Goal: Check status: Check status

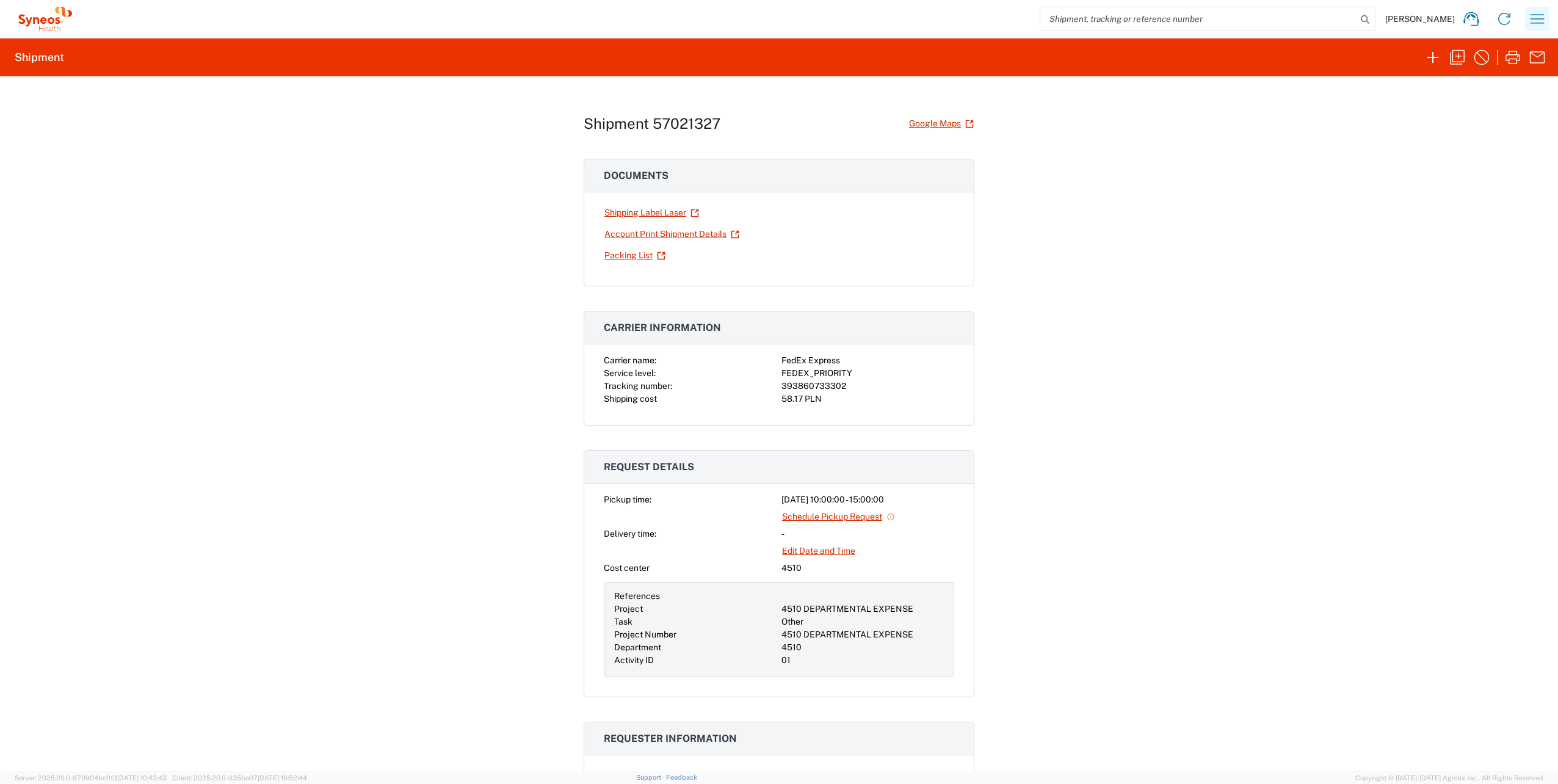
click at [1537, 27] on icon "button" at bounding box center [1537, 19] width 19 height 19
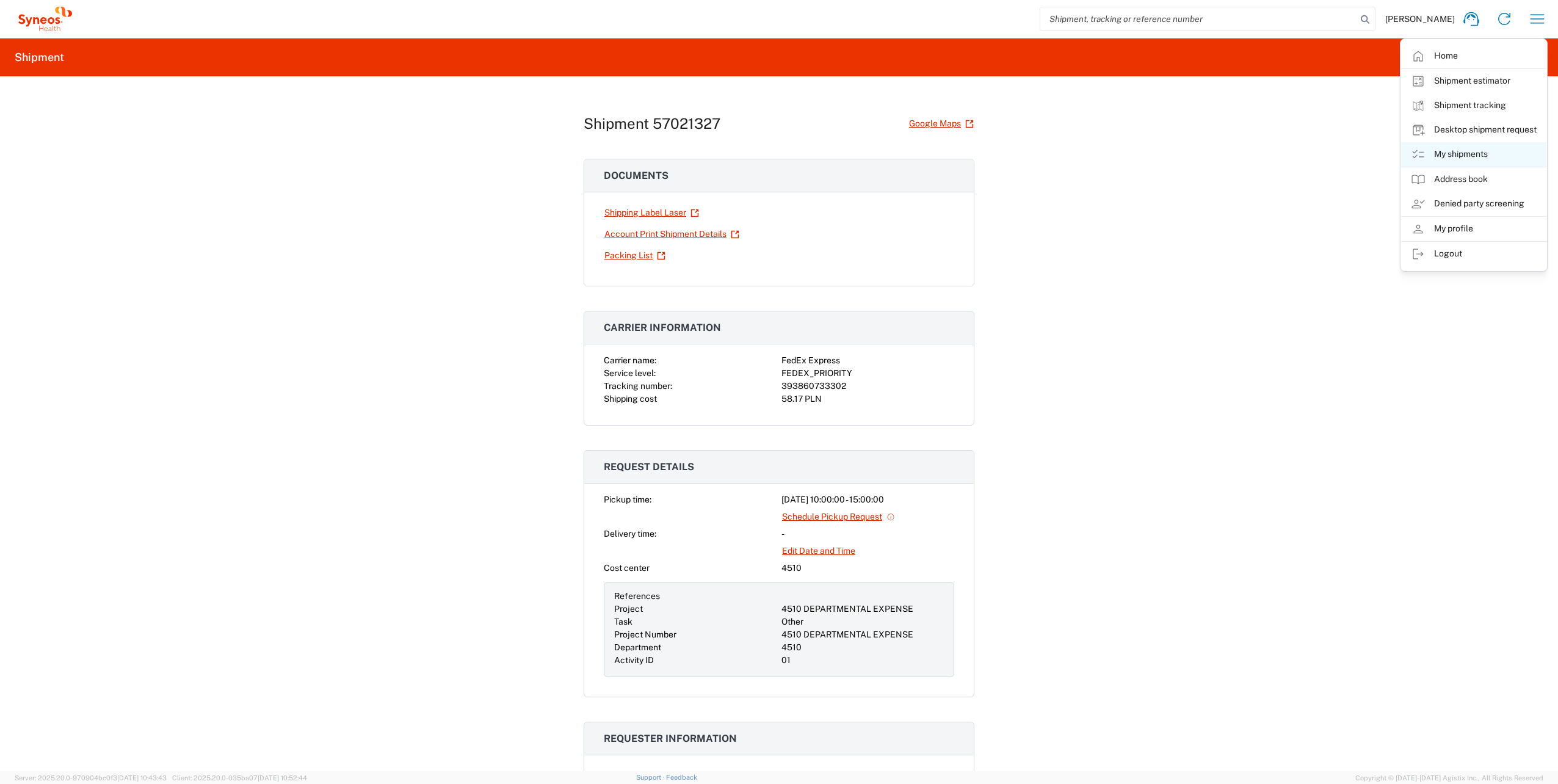
click at [1488, 148] on link "My shipments" at bounding box center [1474, 154] width 145 height 25
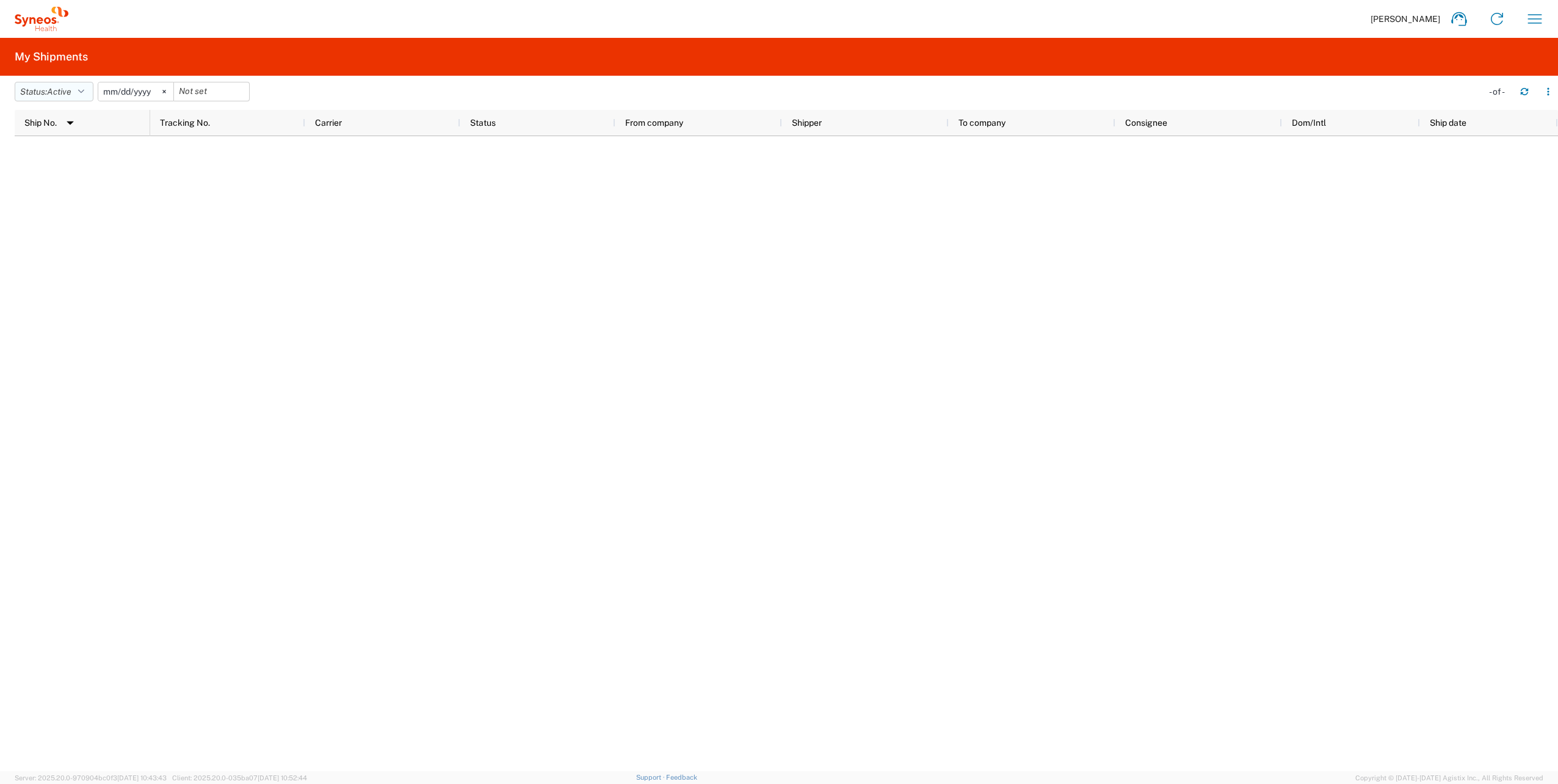
click at [80, 88] on button "Status: Active" at bounding box center [54, 91] width 79 height 19
click at [65, 151] on span "All" at bounding box center [86, 156] width 142 height 19
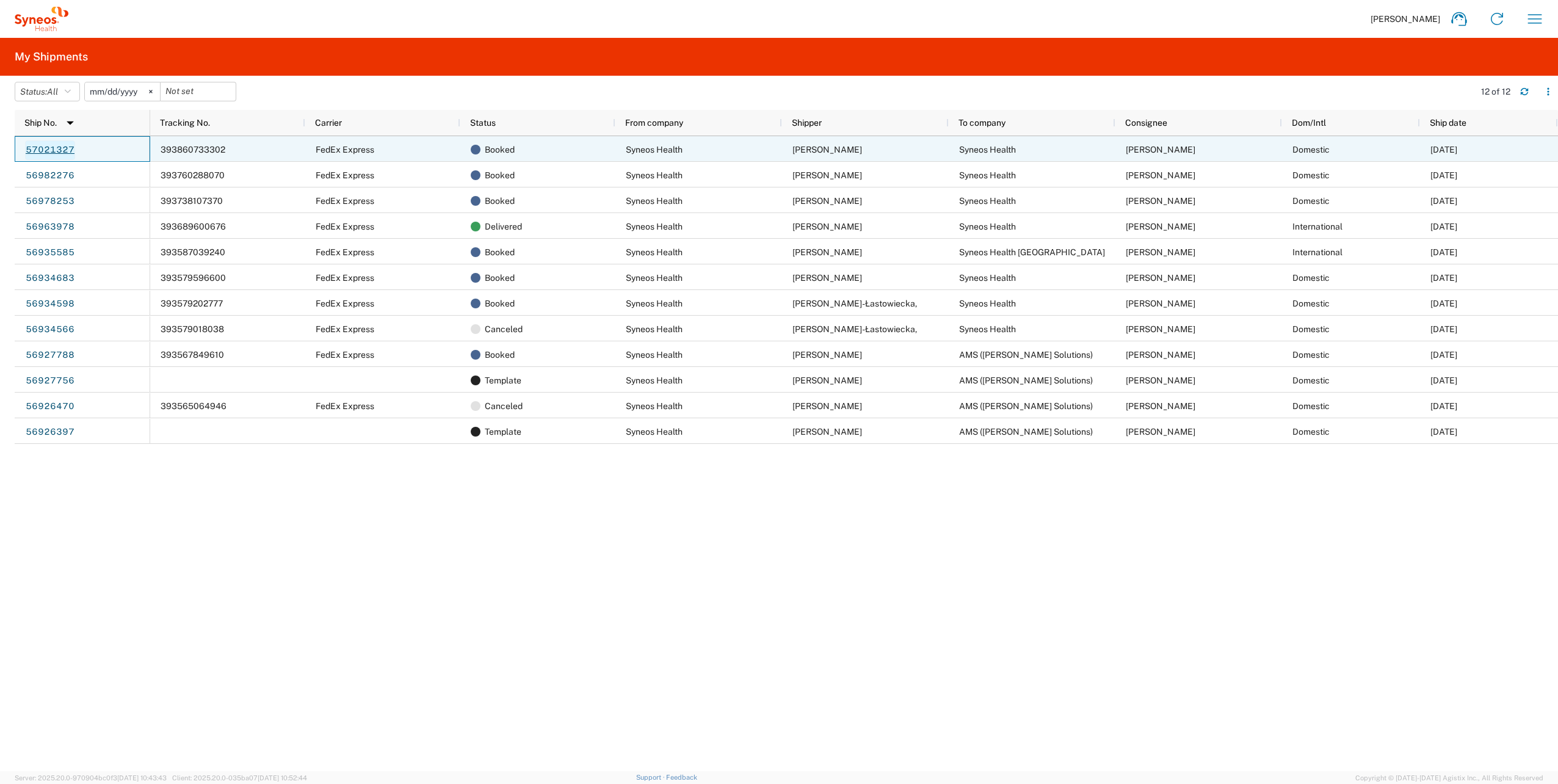
click at [49, 153] on link "57021327" at bounding box center [50, 150] width 50 height 19
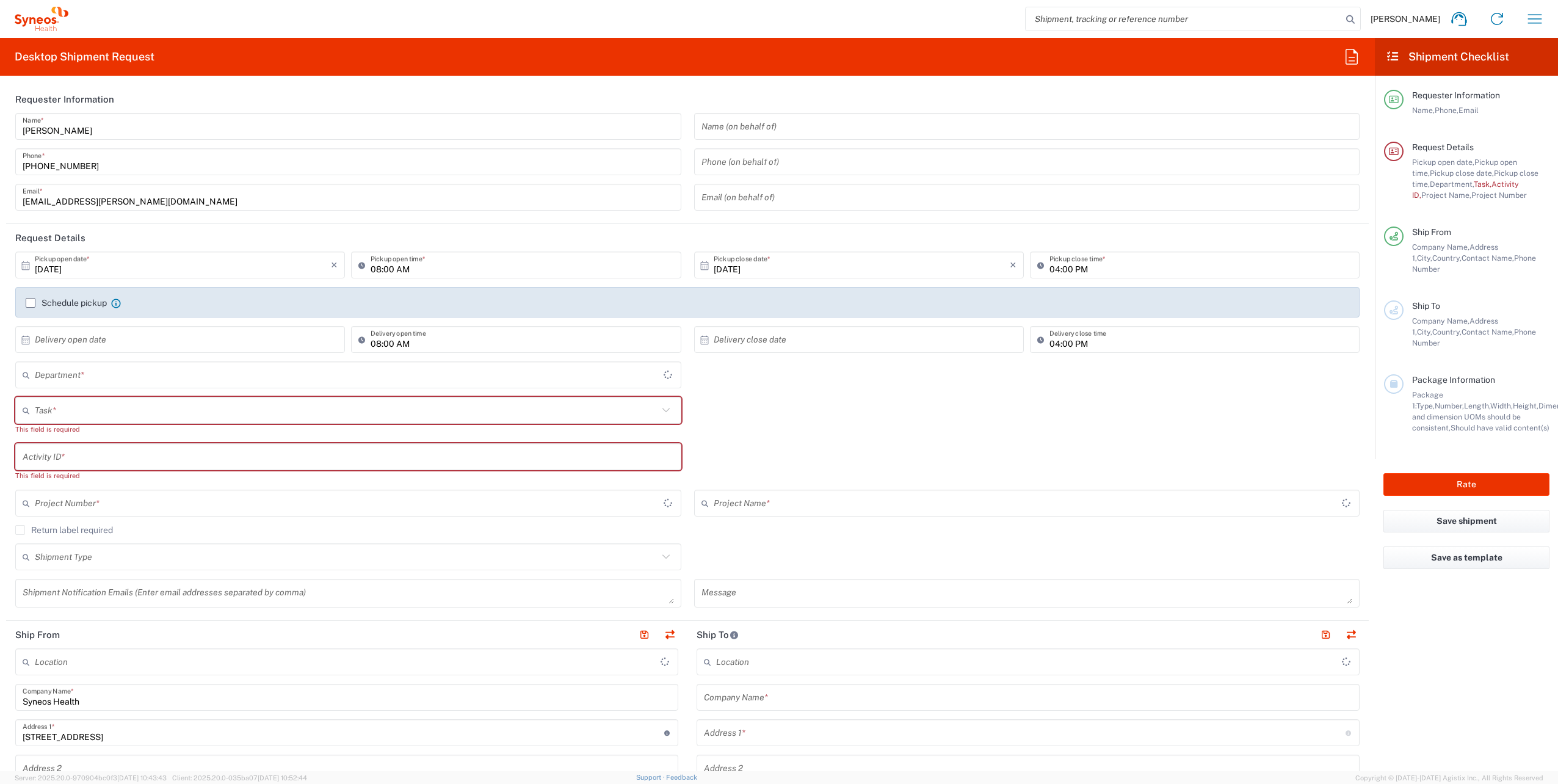
type input "Województwo Małopolskie"
type input "4510"
type input "Poland"
click at [1535, 11] on icon "button" at bounding box center [1535, 19] width 19 height 19
type input "Syneos Health Poland sp. z.o.o"
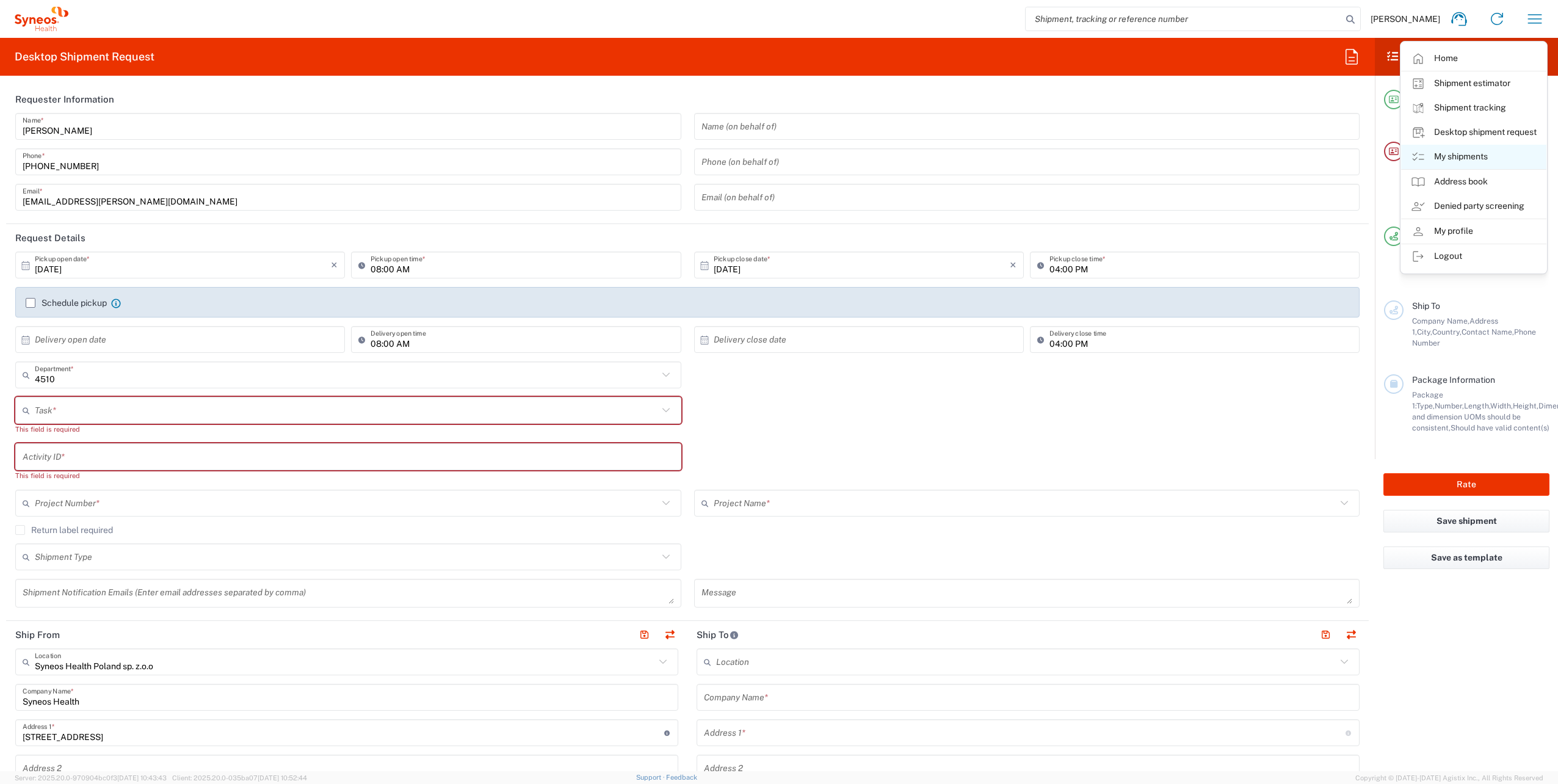
click at [1478, 152] on link "My shipments" at bounding box center [1474, 157] width 145 height 25
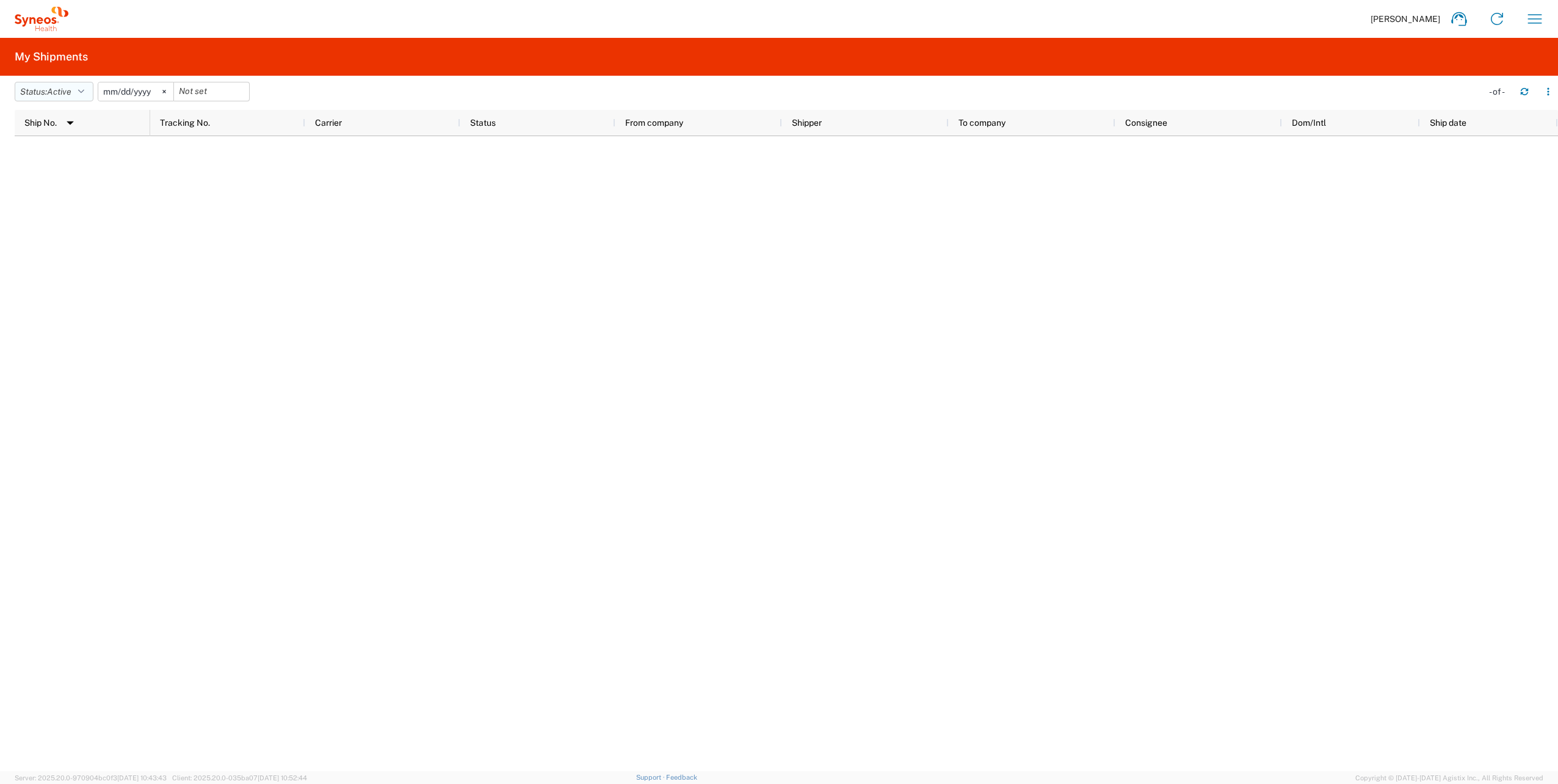
click at [63, 88] on span "Active" at bounding box center [59, 92] width 25 height 10
click at [64, 157] on span "All" at bounding box center [86, 156] width 142 height 19
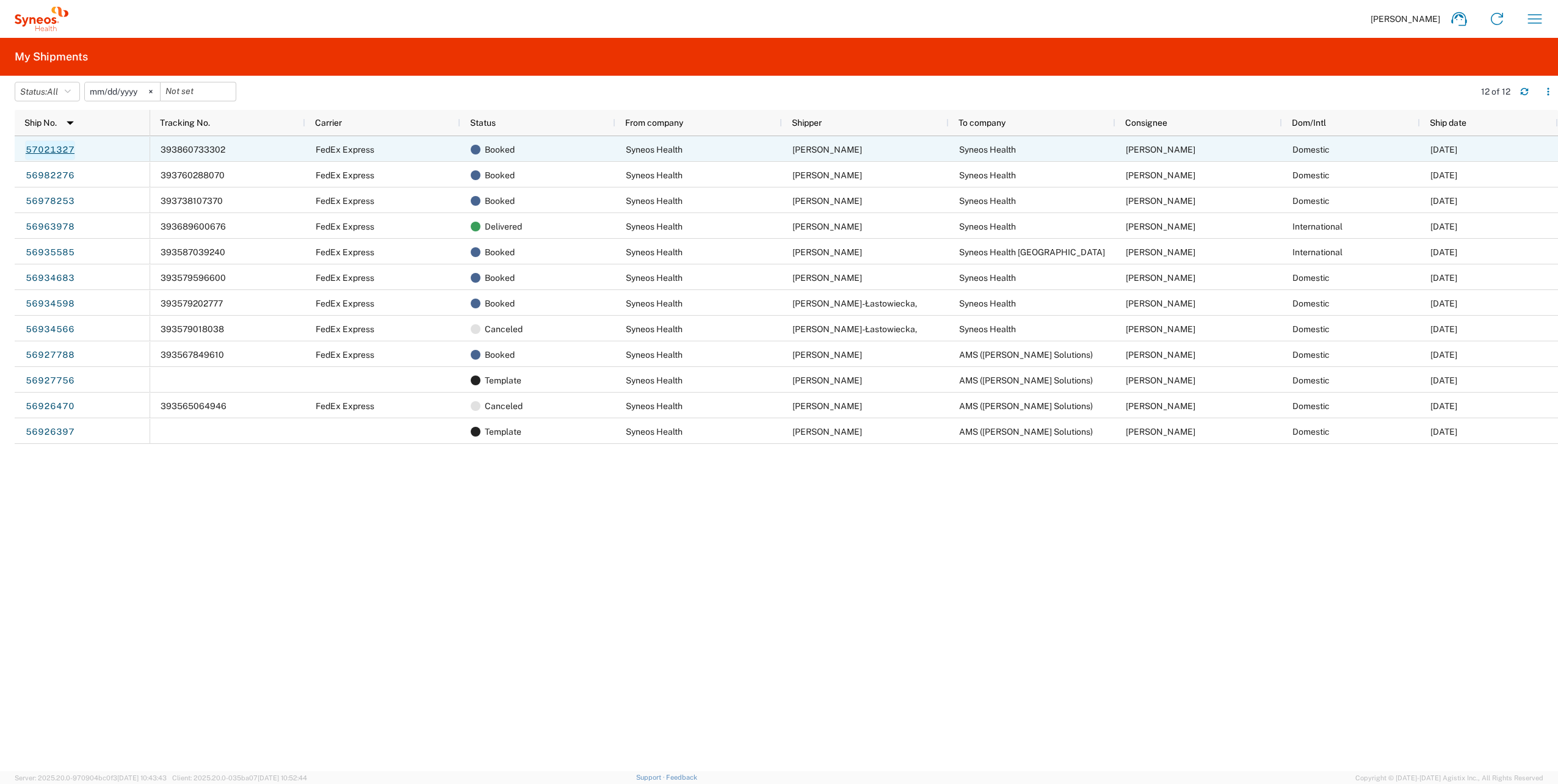
click at [58, 147] on link "57021327" at bounding box center [50, 150] width 50 height 19
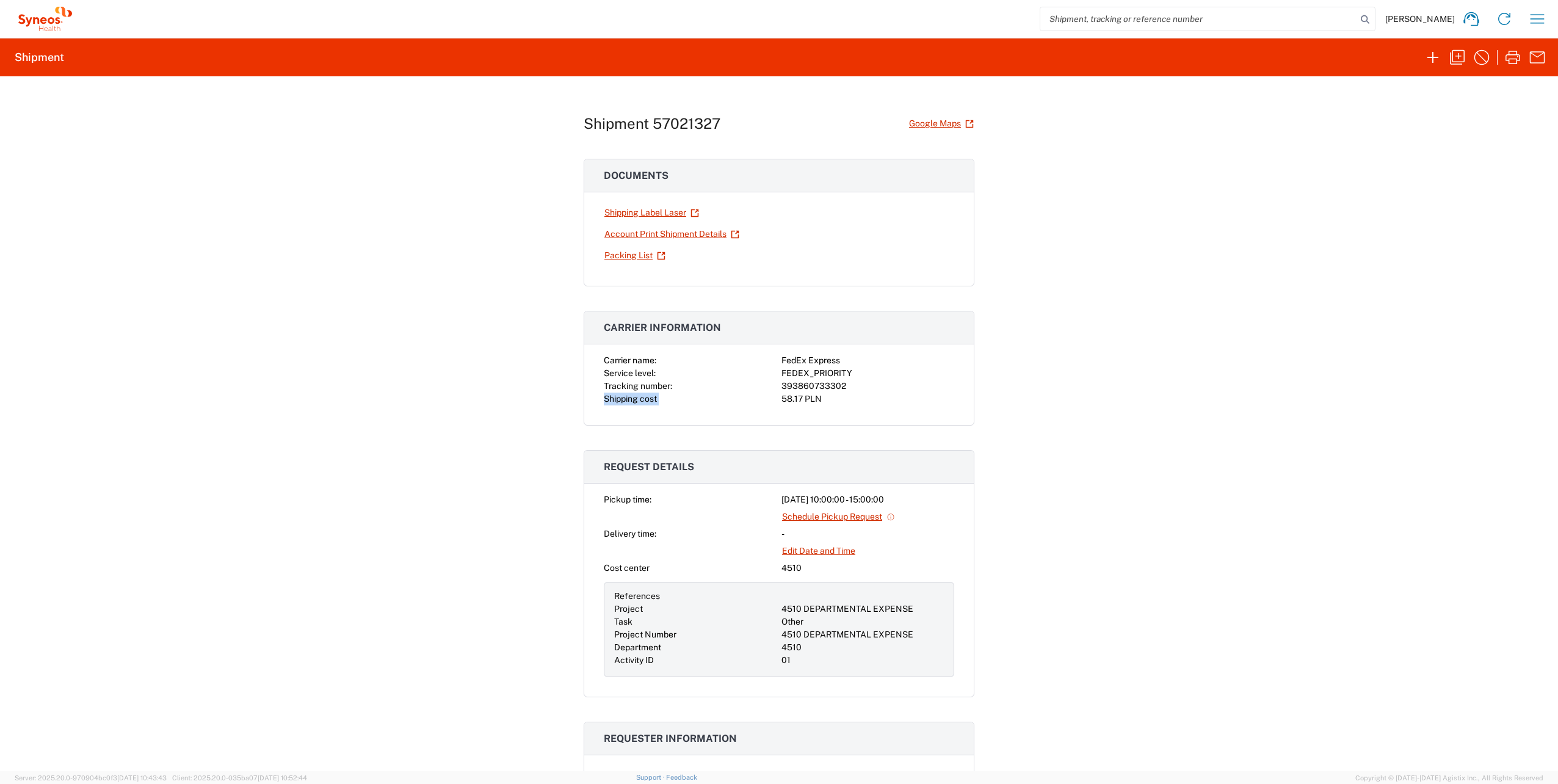
drag, startPoint x: 843, startPoint y: 387, endPoint x: 776, endPoint y: 399, distance: 68.1
click at [776, 399] on div "Carrier name: FedEx Express Service level: FEDEX_PRIORITY Tracking number: 3938…" at bounding box center [779, 379] width 350 height 51
drag, startPoint x: 776, startPoint y: 399, endPoint x: 845, endPoint y: 385, distance: 70.4
click at [845, 385] on div "393860733302" at bounding box center [868, 385] width 173 height 13
drag, startPoint x: 842, startPoint y: 385, endPoint x: 778, endPoint y: 389, distance: 64.1
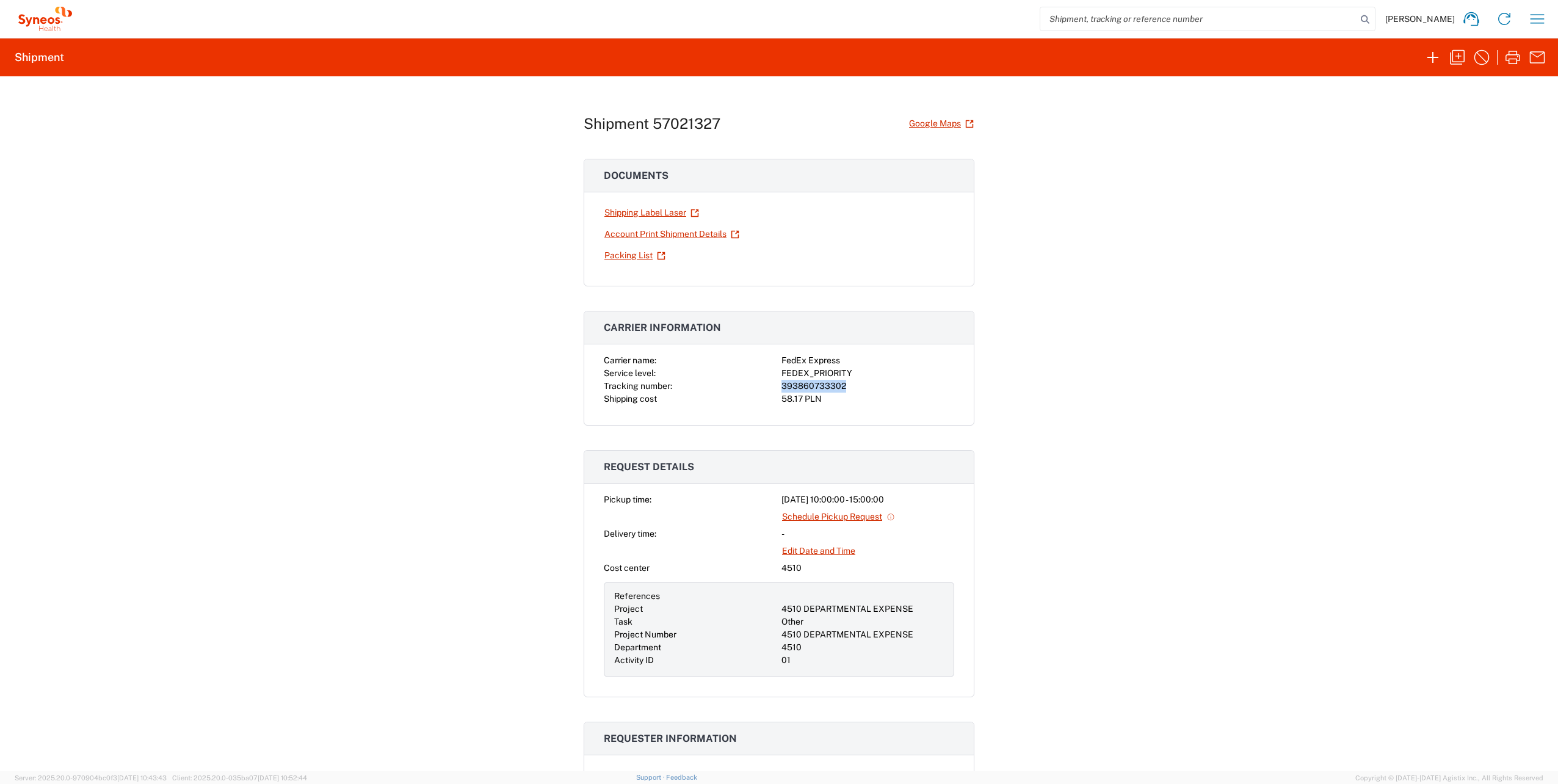
click at [782, 389] on div "393860733302" at bounding box center [868, 385] width 173 height 13
drag, startPoint x: 778, startPoint y: 389, endPoint x: 786, endPoint y: 383, distance: 10.0
copy div "393860733302"
